Goal: Transaction & Acquisition: Purchase product/service

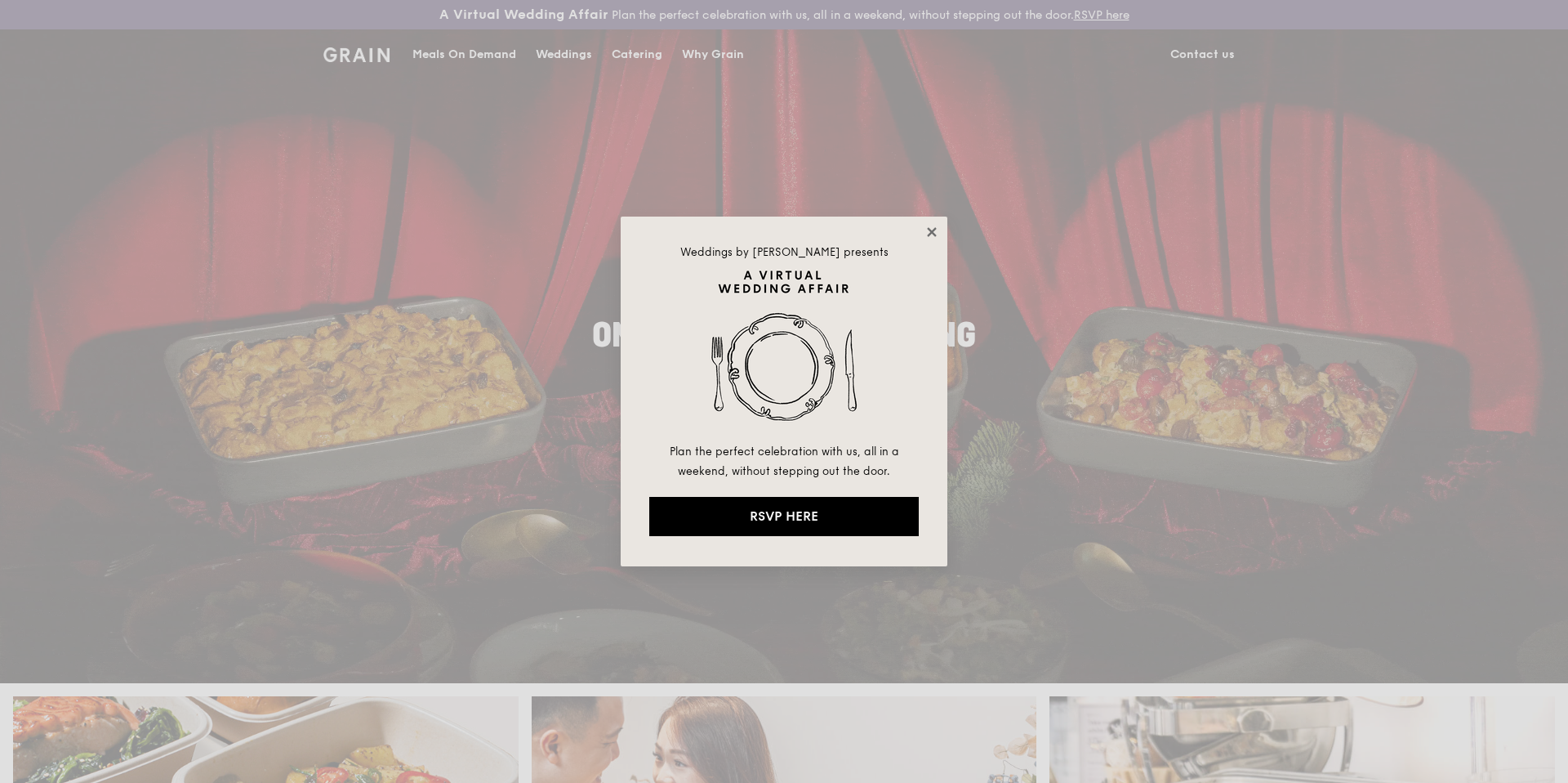
click at [928, 236] on icon at bounding box center [932, 232] width 15 height 15
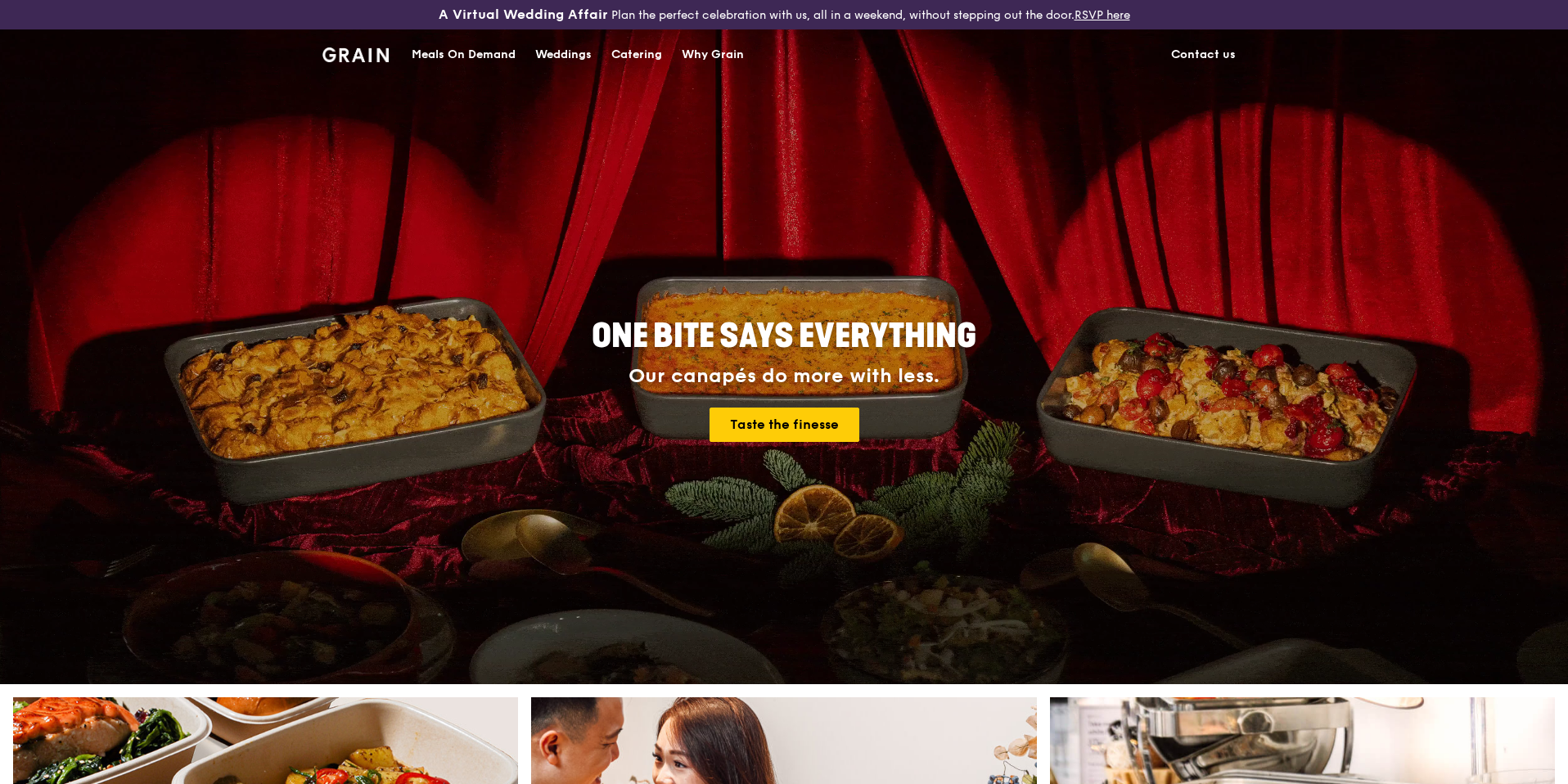
click at [495, 48] on div "Meals On Demand" at bounding box center [464, 55] width 104 height 49
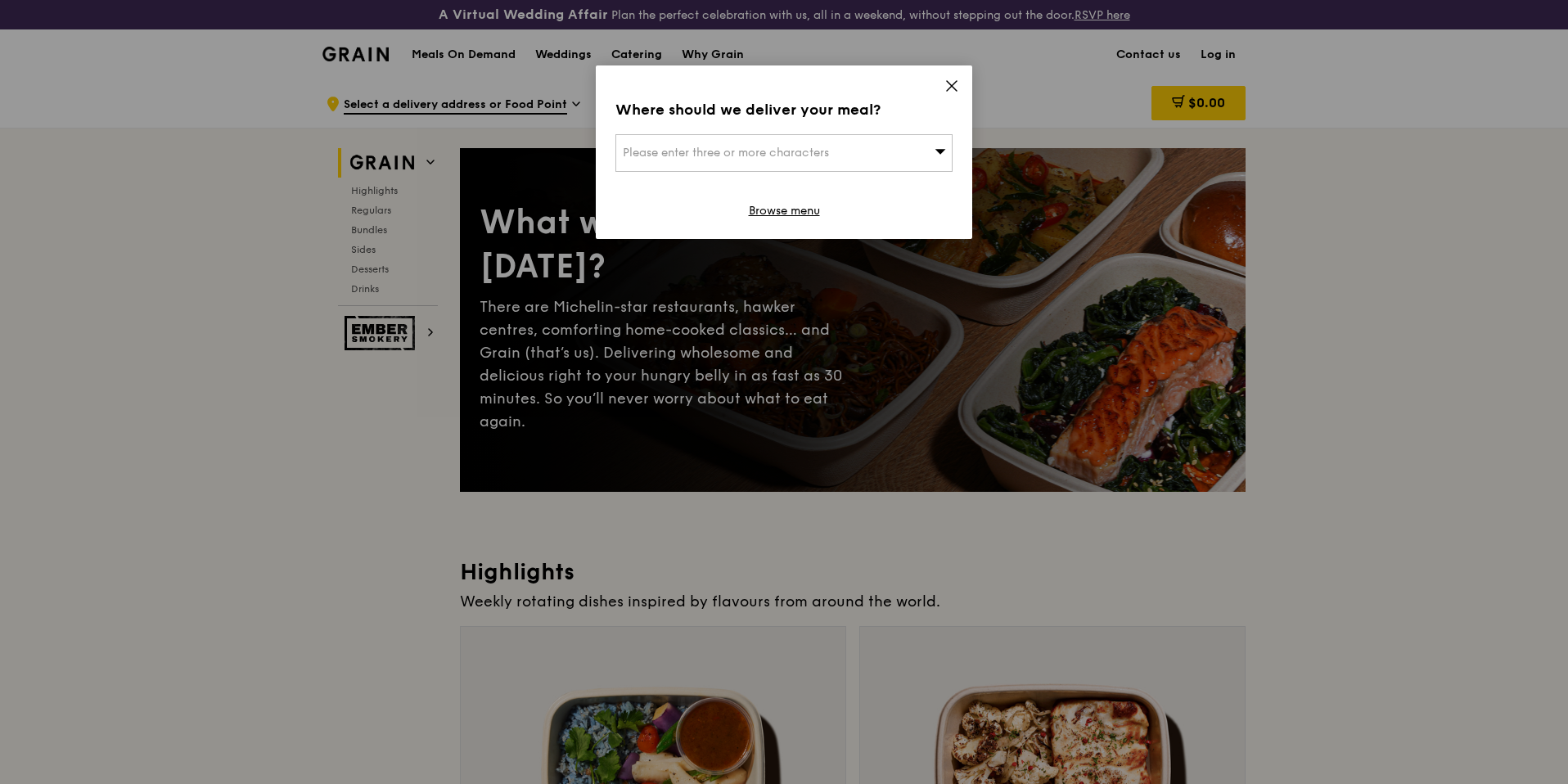
click at [804, 140] on div "Please enter three or more characters" at bounding box center [784, 154] width 337 height 38
click at [804, 140] on input "search" at bounding box center [784, 153] width 336 height 36
paste input "138498"
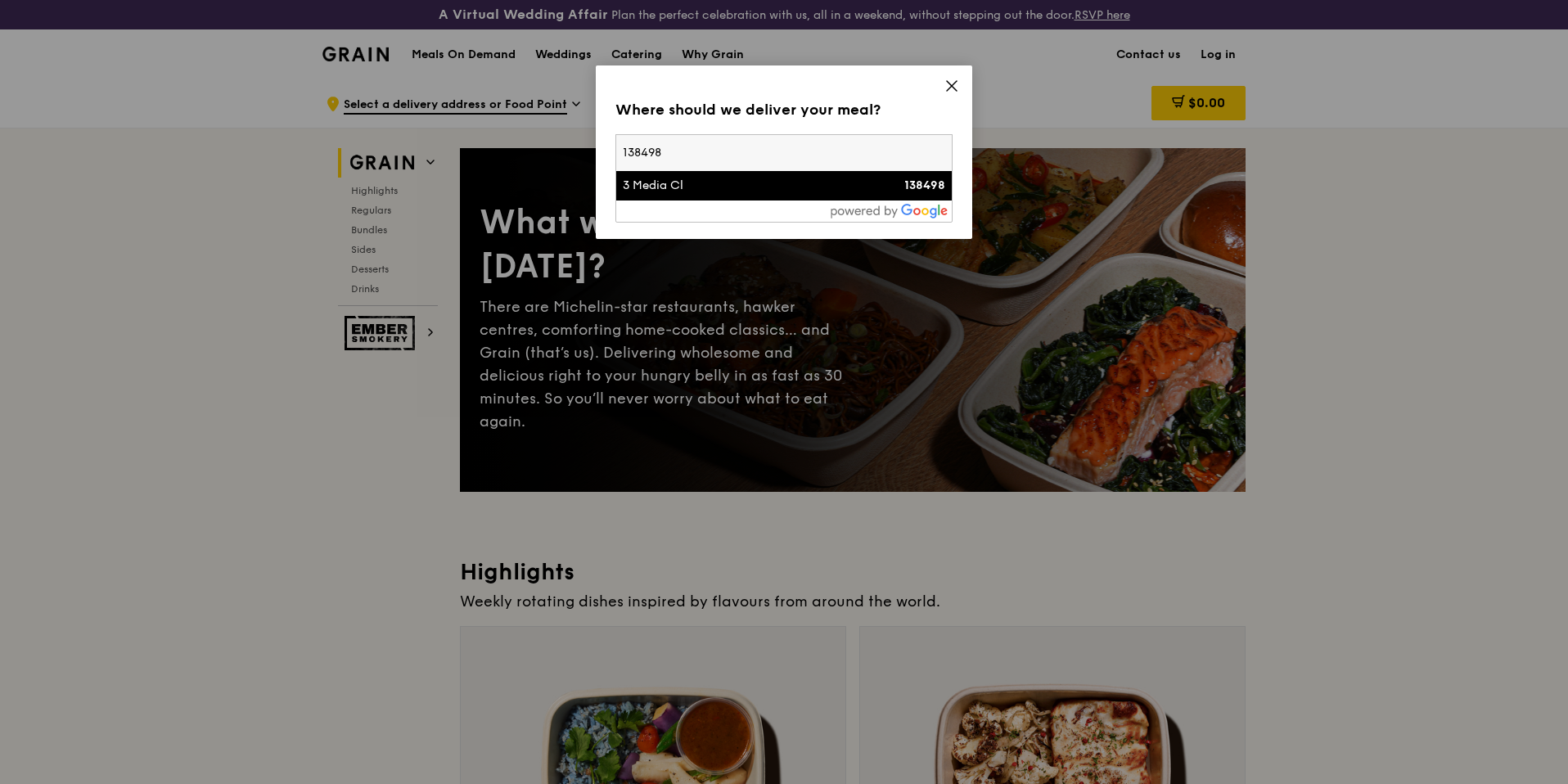
type input "138498"
click at [729, 187] on div "3 Media Cl" at bounding box center [743, 185] width 242 height 16
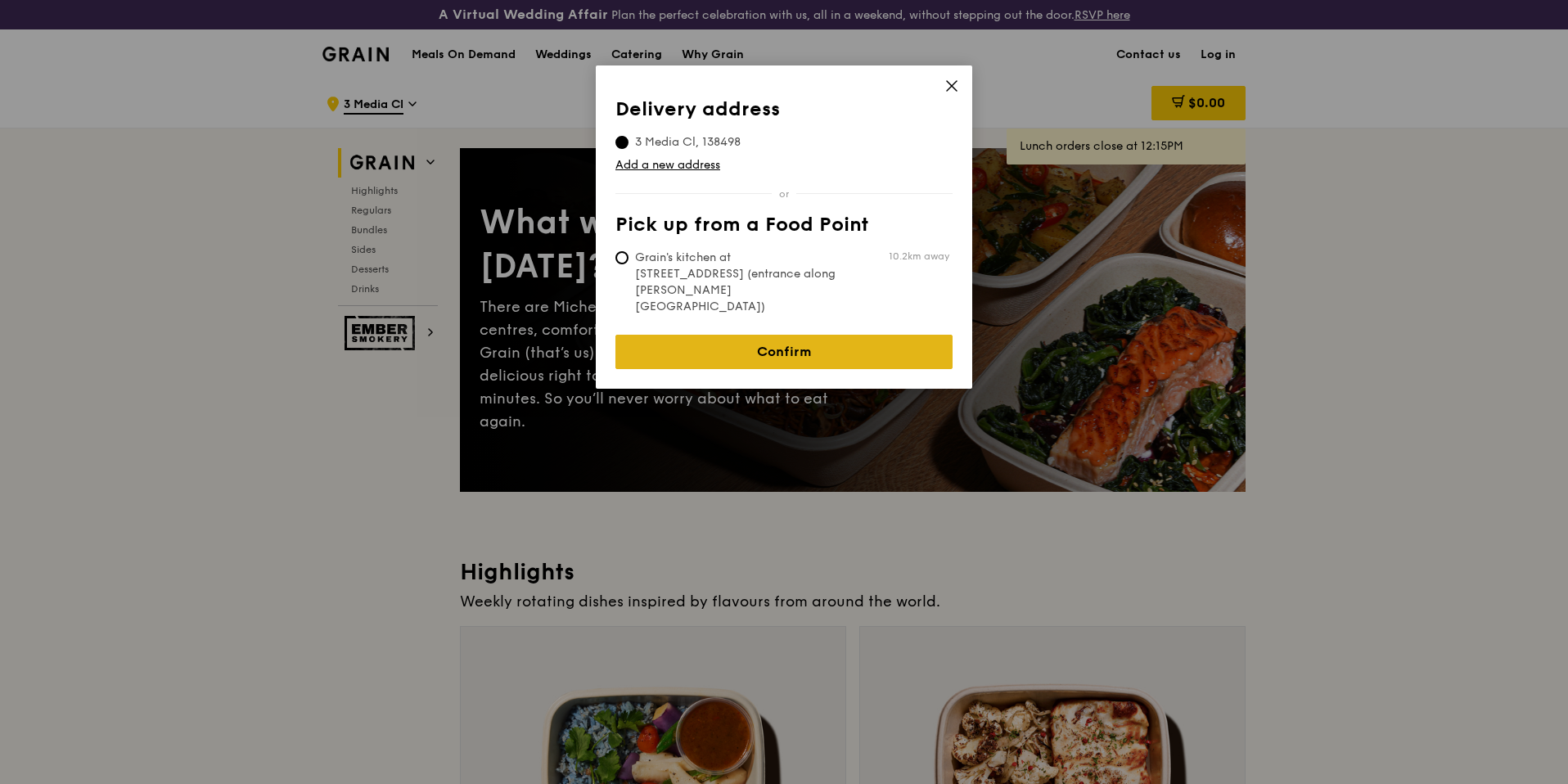
click at [773, 335] on link "Confirm" at bounding box center [784, 352] width 337 height 34
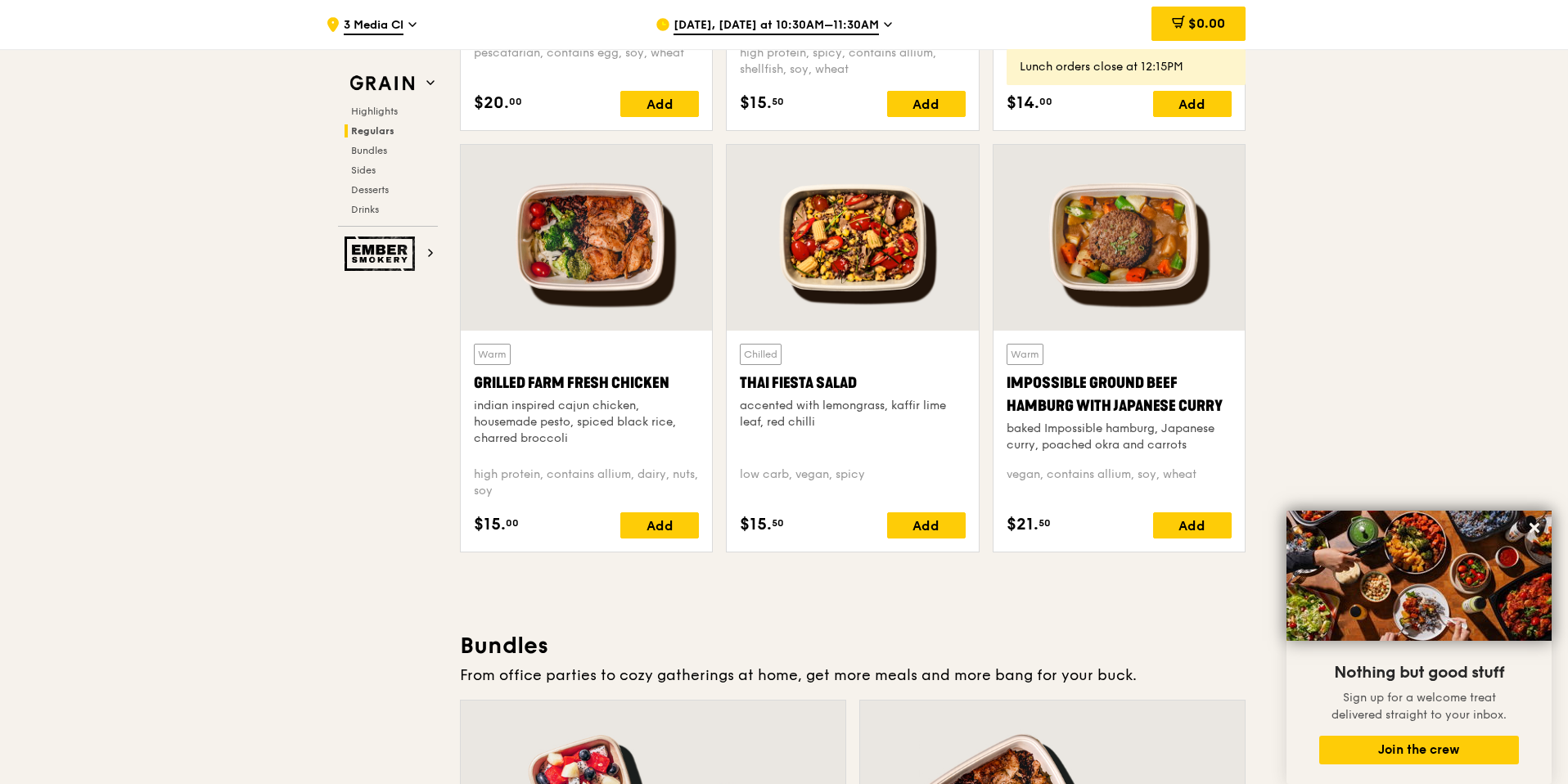
scroll to position [1838, 0]
click at [670, 519] on div "Add" at bounding box center [659, 524] width 79 height 27
